Goal: Task Accomplishment & Management: Complete application form

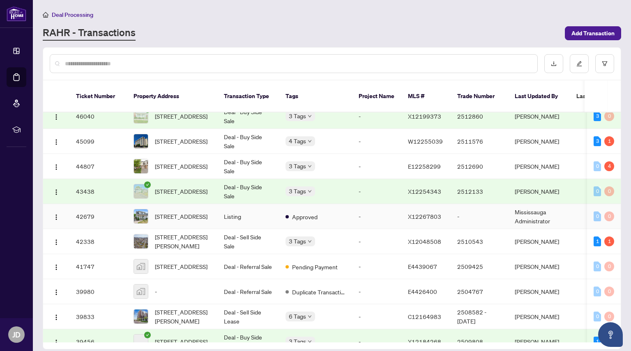
scroll to position [212, 0]
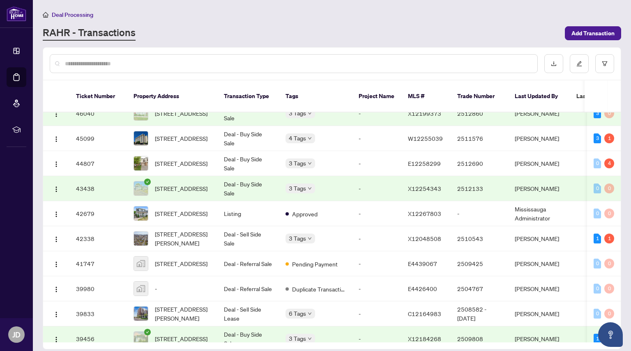
click at [146, 68] on div at bounding box center [294, 63] width 488 height 19
click at [144, 63] on input "text" at bounding box center [298, 63] width 466 height 9
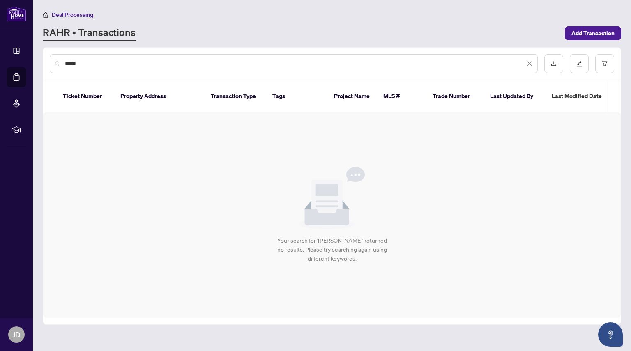
scroll to position [0, 0]
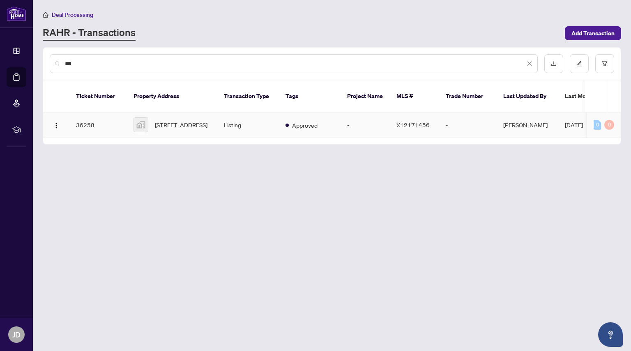
type input "***"
click at [195, 121] on span "[STREET_ADDRESS]" at bounding box center [181, 124] width 53 height 9
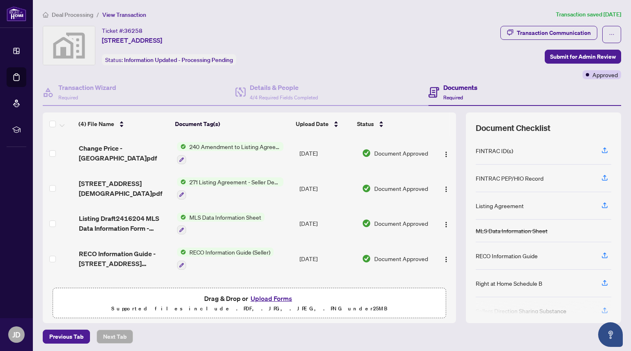
click at [262, 299] on button "Upload Forms" at bounding box center [271, 298] width 46 height 11
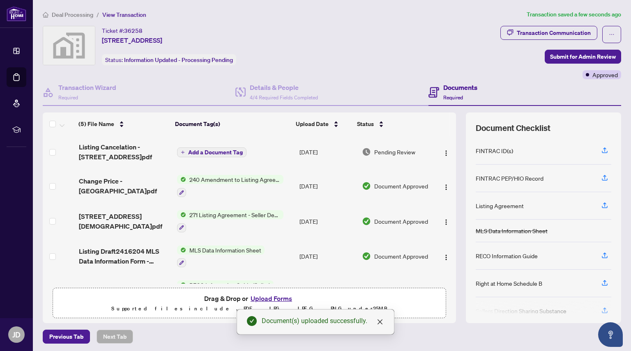
click at [218, 154] on span "Add a Document Tag" at bounding box center [215, 152] width 55 height 6
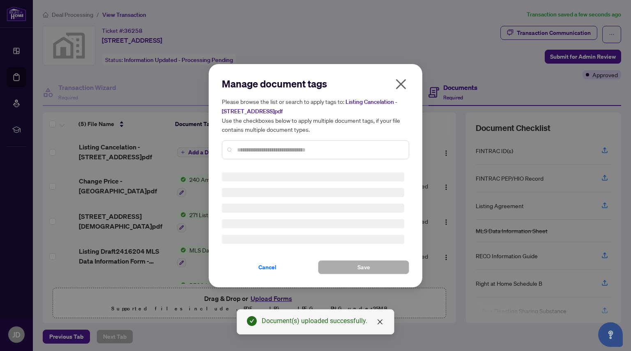
click at [258, 147] on div "Manage document tags Please browse the list or search to apply tags to: Listing…" at bounding box center [315, 121] width 187 height 89
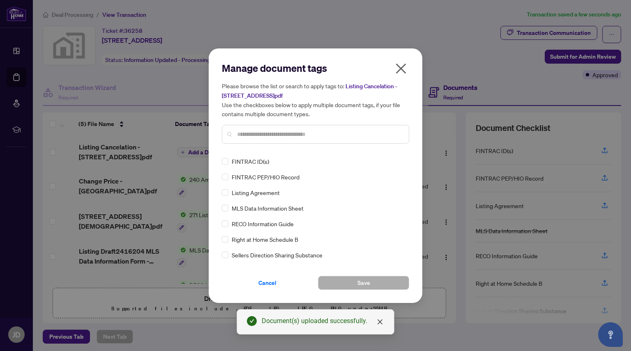
click at [251, 122] on div "Please browse the list or search to apply tags to: Listing Cancelation - [STREE…" at bounding box center [315, 112] width 187 height 62
click at [247, 130] on input "text" at bounding box center [319, 134] width 165 height 9
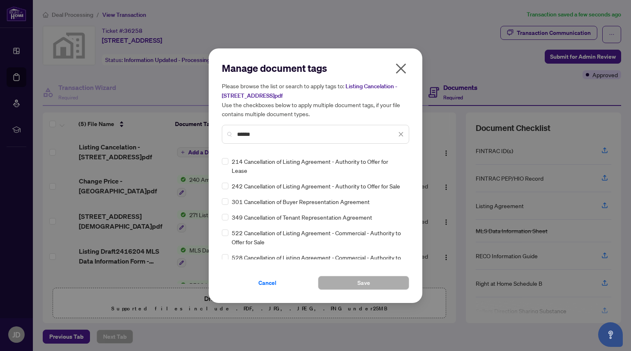
type input "******"
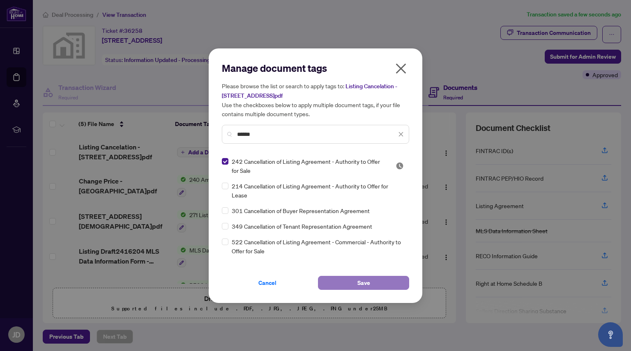
click at [359, 281] on span "Save" at bounding box center [363, 282] width 13 height 13
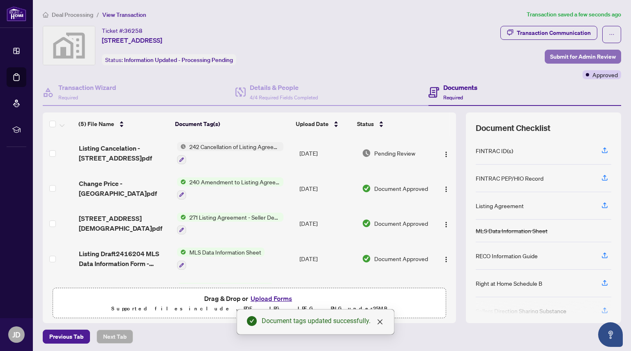
click at [565, 53] on span "Submit for Admin Review" at bounding box center [583, 56] width 66 height 13
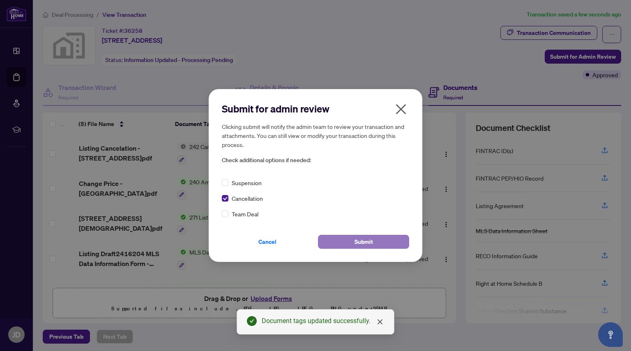
click at [338, 246] on button "Submit" at bounding box center [363, 242] width 91 height 14
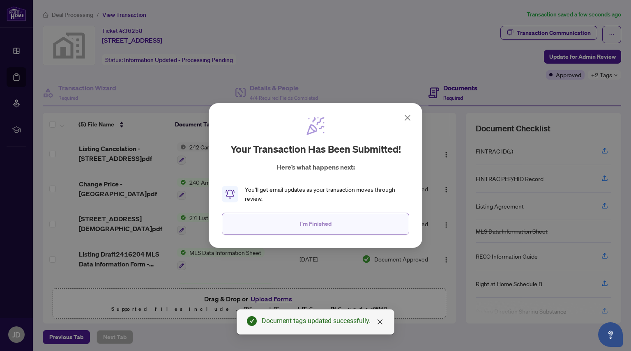
click at [327, 230] on span "I'm Finished" at bounding box center [316, 223] width 32 height 13
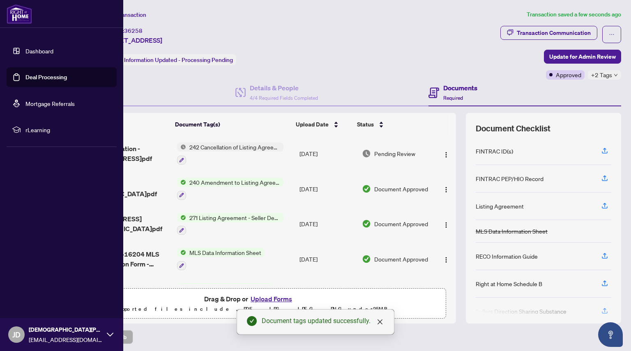
click at [25, 74] on link "Deal Processing" at bounding box center [45, 77] width 41 height 7
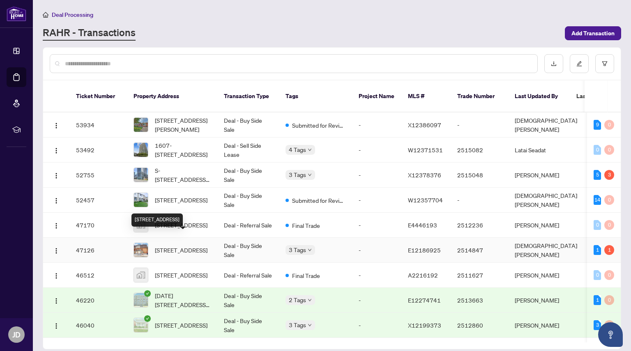
click at [185, 246] on span "[STREET_ADDRESS]" at bounding box center [181, 250] width 53 height 9
